Goal: Find specific page/section: Find specific page/section

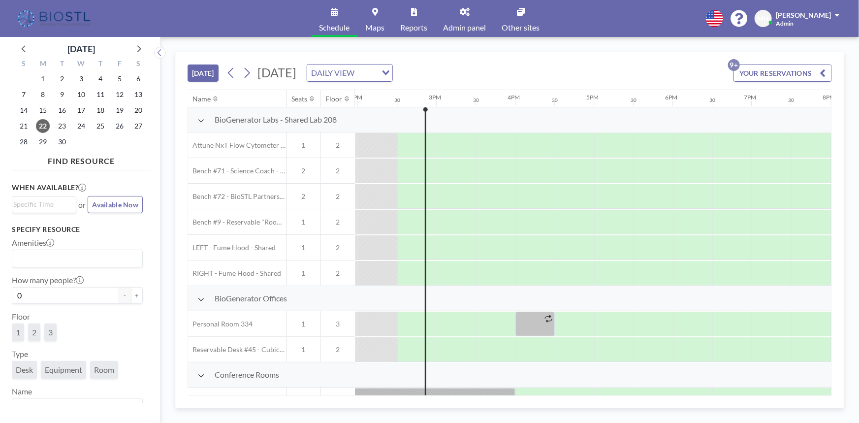
scroll to position [0, 1103]
click at [471, 24] on span "Admin panel" at bounding box center [465, 28] width 43 height 8
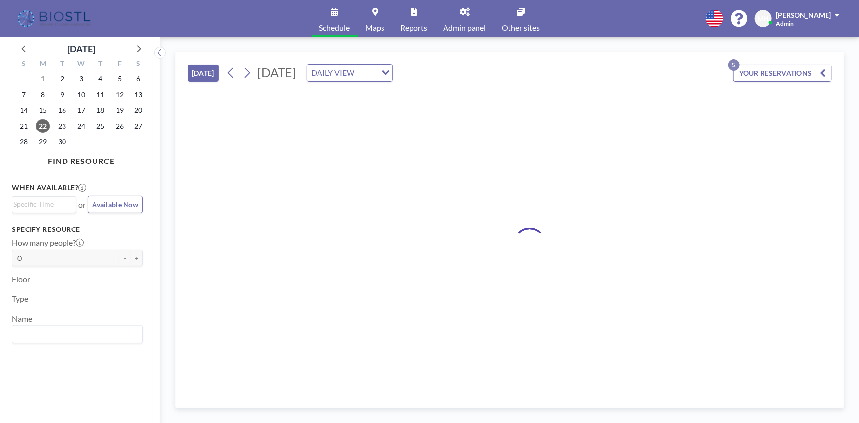
drag, startPoint x: 0, startPoint y: 0, endPoint x: 461, endPoint y: 26, distance: 461.5
click at [461, 26] on span "Admin panel" at bounding box center [465, 28] width 43 height 8
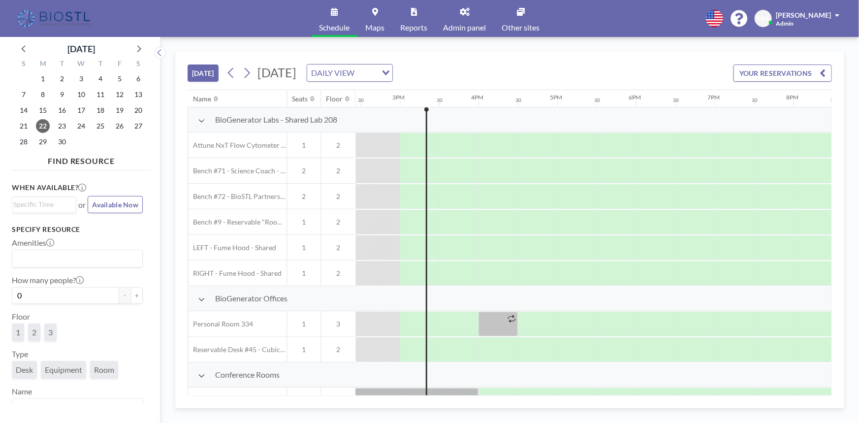
scroll to position [0, 1142]
click at [469, 24] on span "Admin panel" at bounding box center [465, 28] width 43 height 8
